Goal: Find specific page/section: Find specific page/section

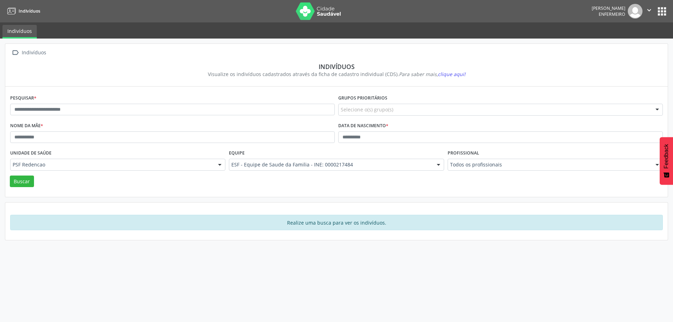
click at [661, 10] on button "apps" at bounding box center [661, 11] width 12 height 12
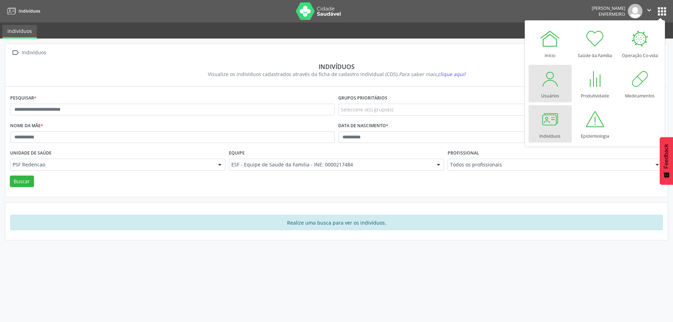
click at [547, 82] on div at bounding box center [549, 78] width 21 height 21
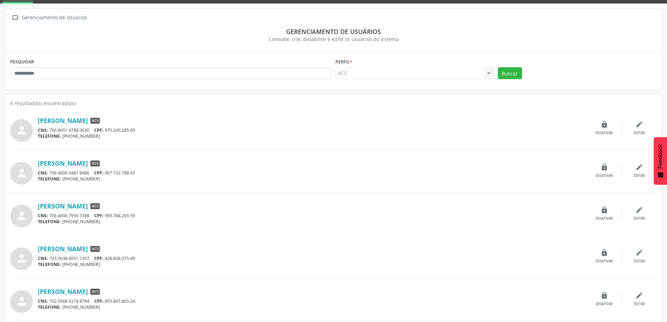
scroll to position [70, 0]
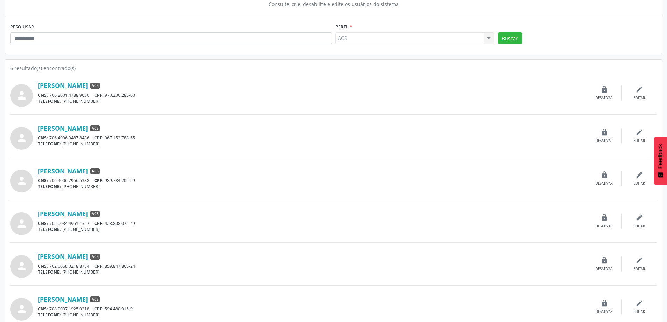
drag, startPoint x: 128, startPoint y: 124, endPoint x: 33, endPoint y: 128, distance: 95.0
click at [33, 128] on div "person Adeilde Santos Souza Oliveira ACS CNS: 706 4006 0487 8486 CPF: 067.152.7…" at bounding box center [333, 136] width 647 height 28
copy div "[PERSON_NAME]"
